Goal: Task Accomplishment & Management: Use online tool/utility

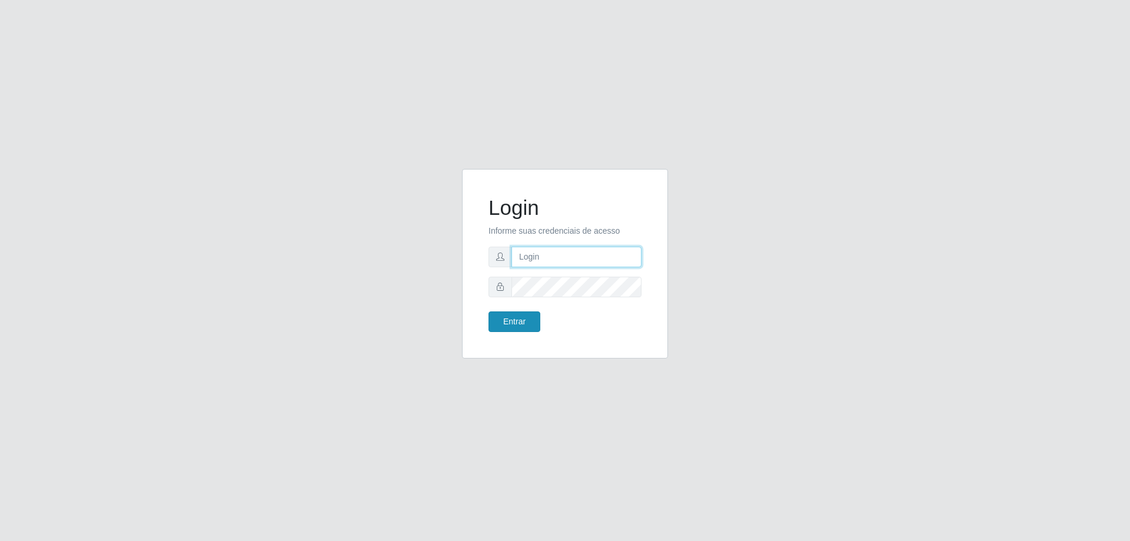
type input "[EMAIL_ADDRESS][DOMAIN_NAME]"
click at [514, 320] on button "Entrar" at bounding box center [514, 321] width 52 height 21
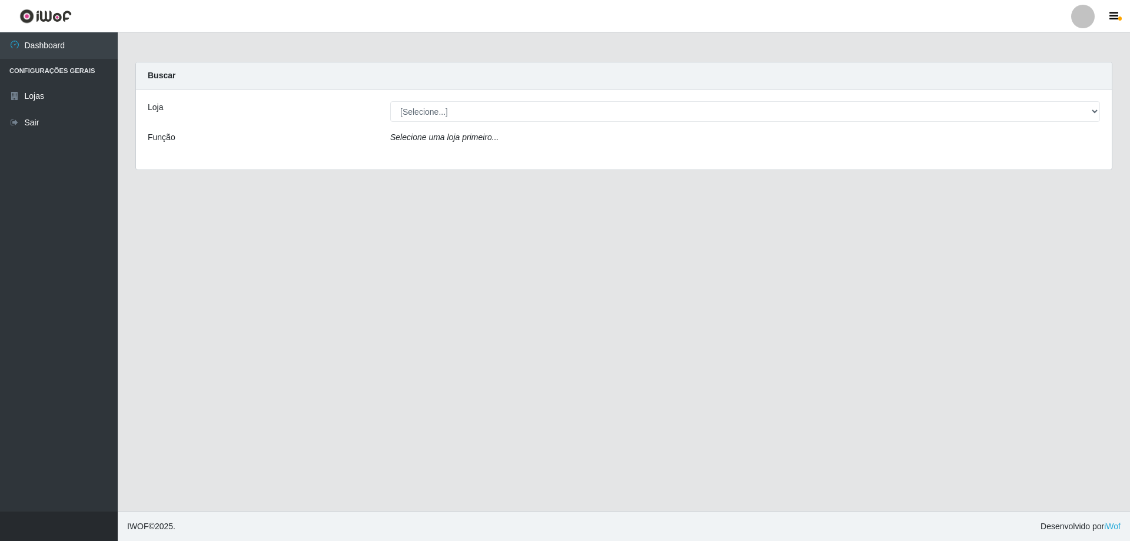
click at [1079, 96] on div "Loja [Selecione...] SuperShow Bis - Avenida 6 Função Selecione uma loja primeir…" at bounding box center [624, 129] width 976 height 80
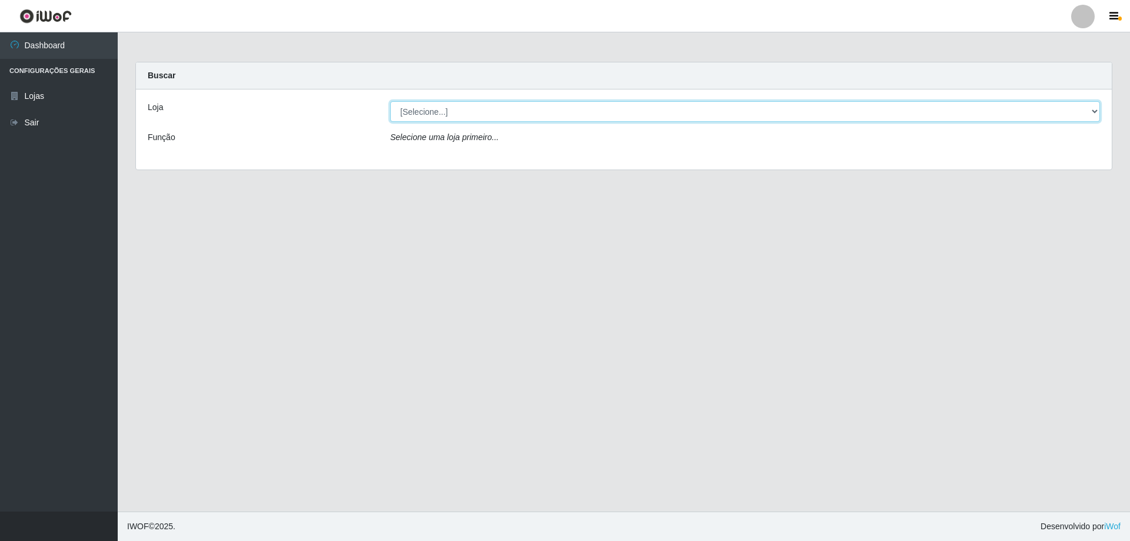
click at [1093, 109] on select "[Selecione...] SuperShow Bis - [GEOGRAPHIC_DATA]" at bounding box center [745, 111] width 710 height 21
select select "59"
click at [390, 101] on select "[Selecione...] SuperShow Bis - [GEOGRAPHIC_DATA]" at bounding box center [745, 111] width 710 height 21
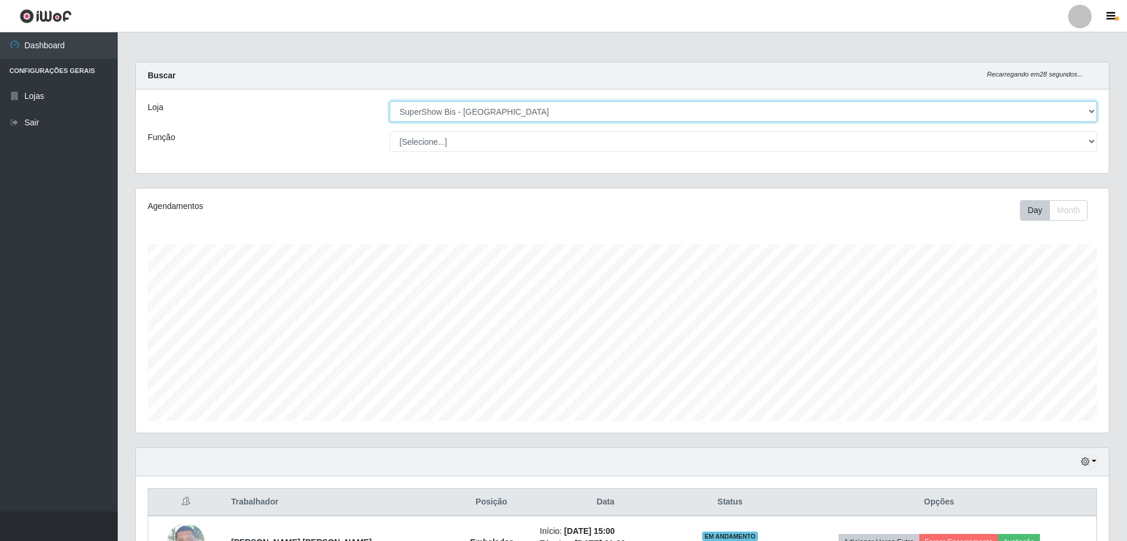
scroll to position [84, 0]
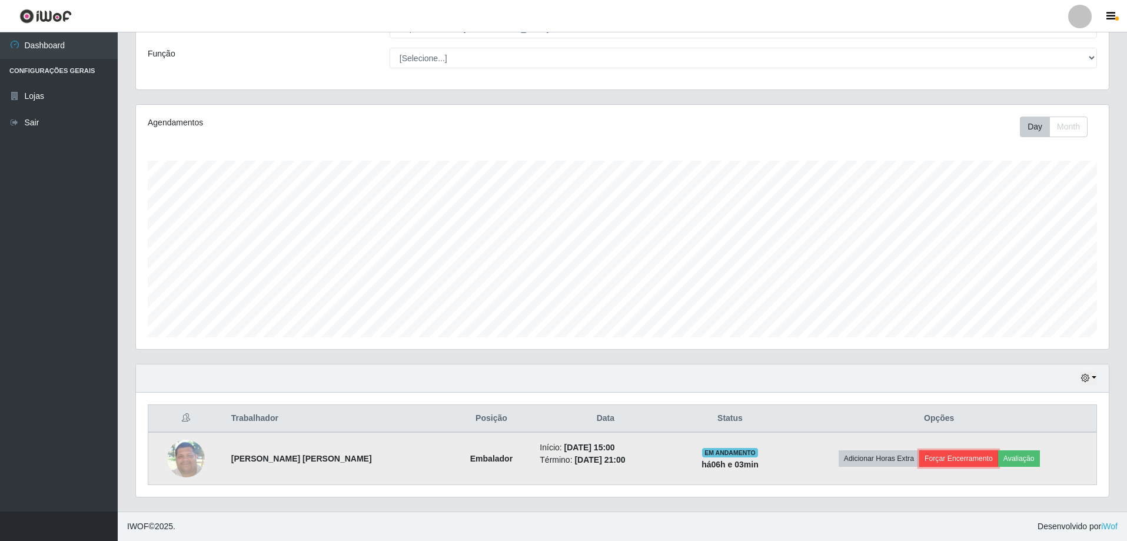
click at [959, 454] on button "Forçar Encerramento" at bounding box center [958, 458] width 79 height 16
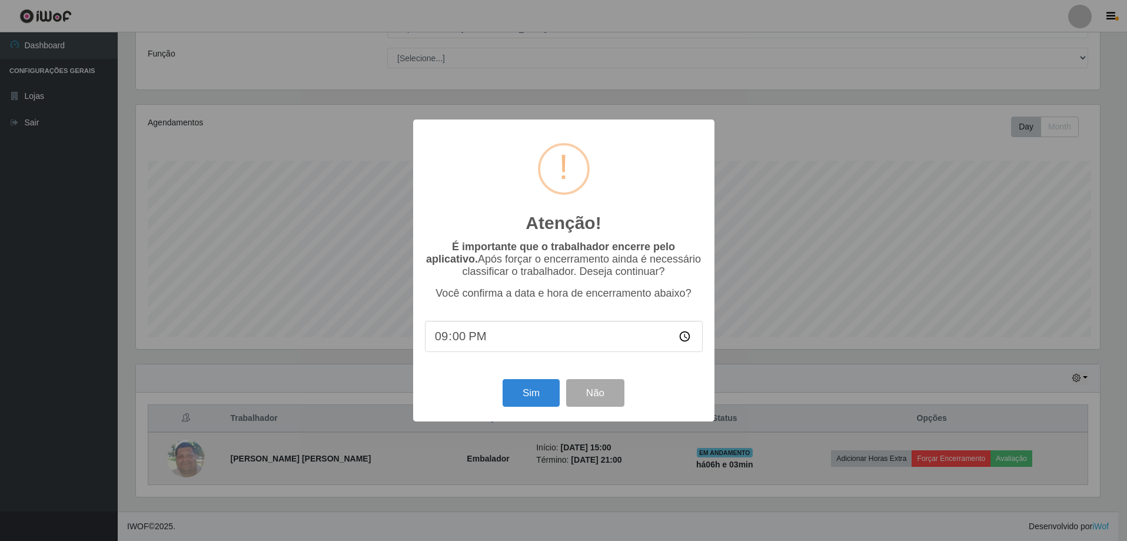
scroll to position [244, 967]
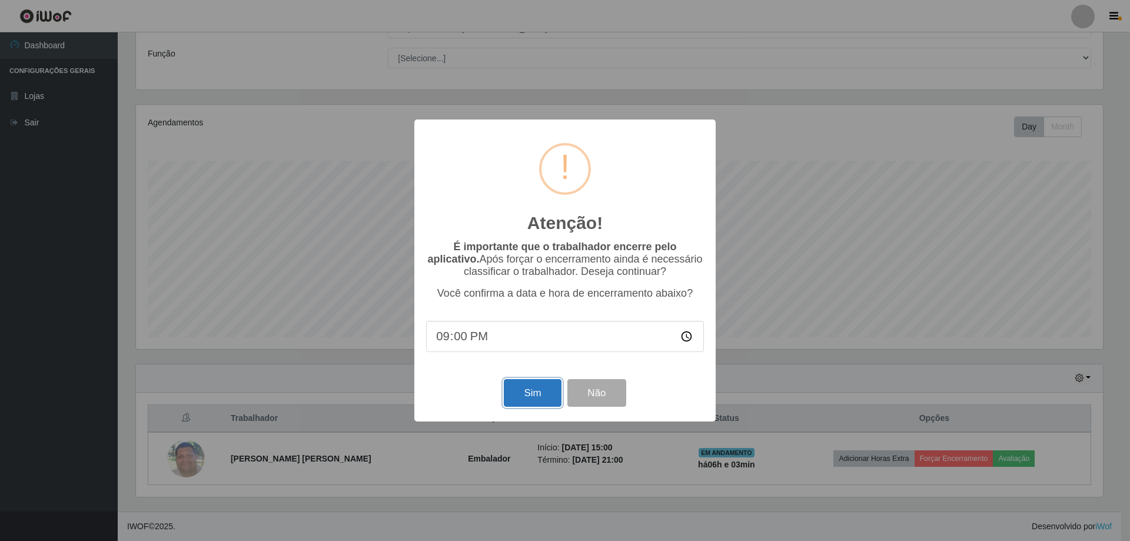
click at [517, 385] on button "Sim" at bounding box center [532, 393] width 57 height 28
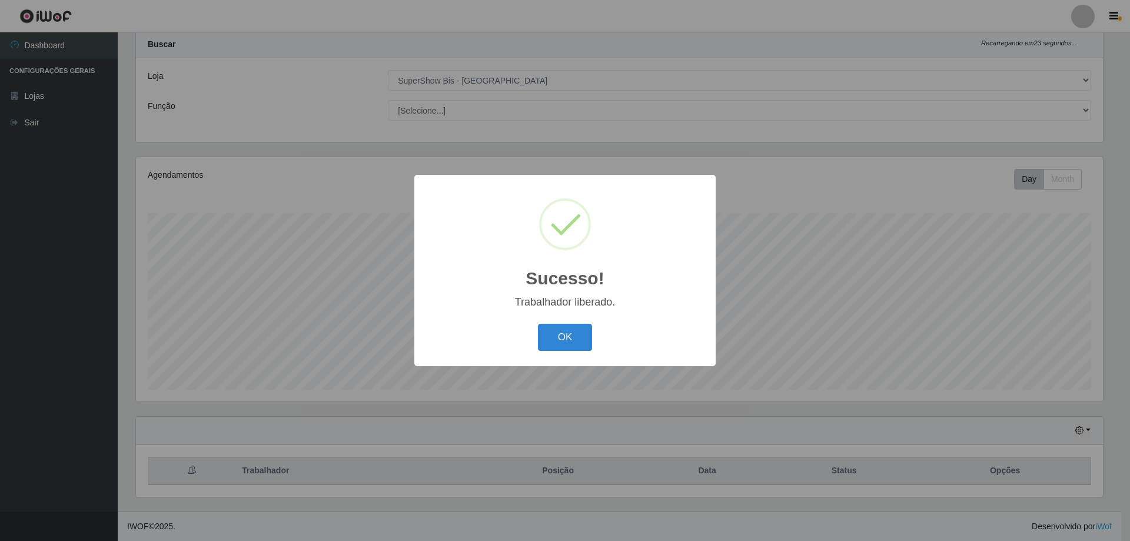
click at [538, 324] on button "OK" at bounding box center [565, 338] width 55 height 28
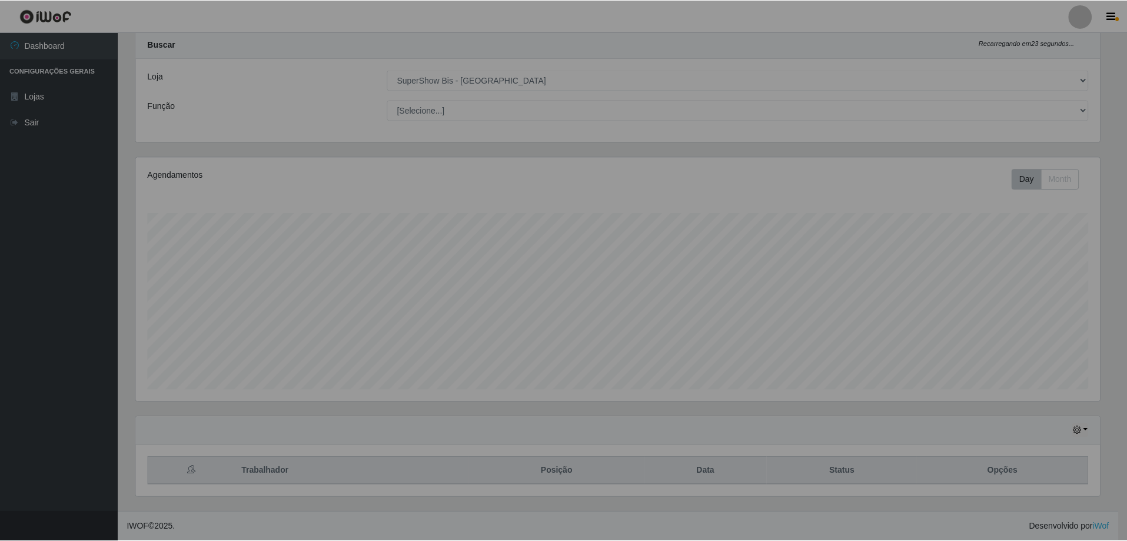
scroll to position [244, 973]
